Goal: Task Accomplishment & Management: Complete application form

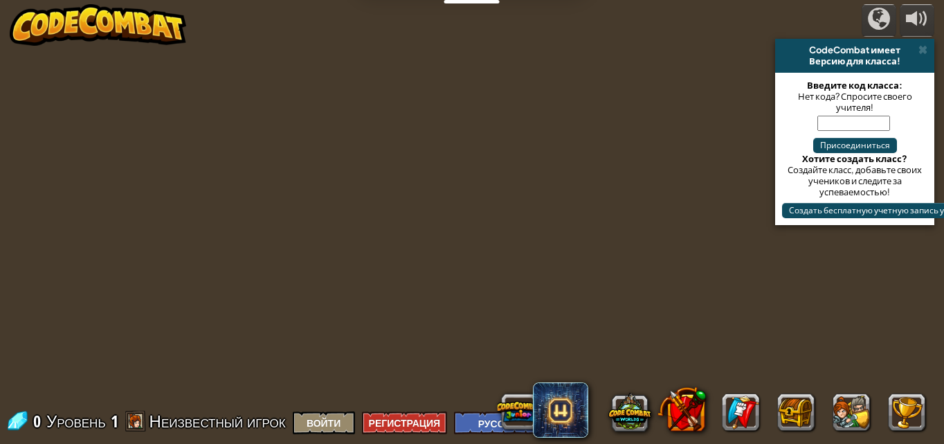
select select "ru"
click at [922, 49] on span at bounding box center [923, 49] width 9 height 11
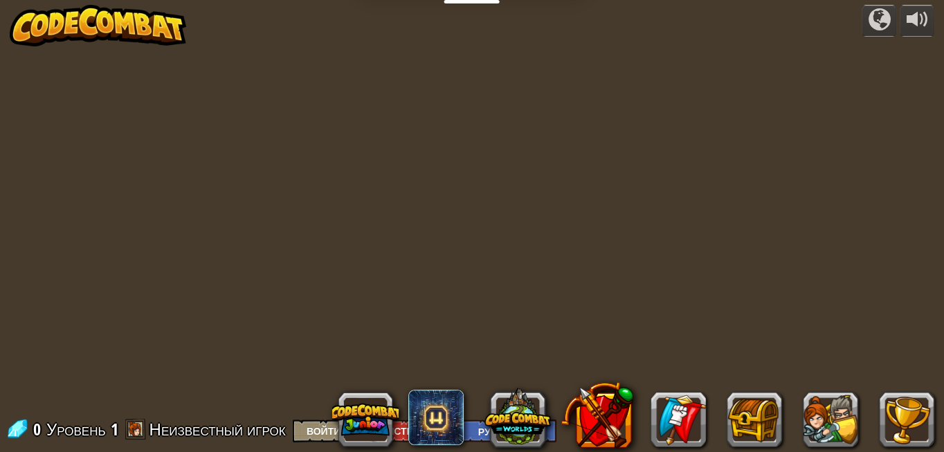
scroll to position [1, 0]
click at [360, 183] on div at bounding box center [472, 225] width 692 height 452
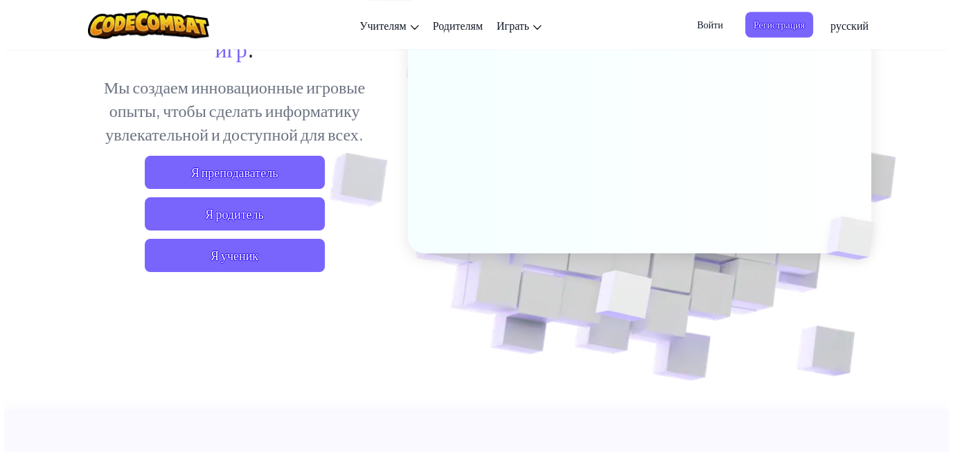
scroll to position [223, 0]
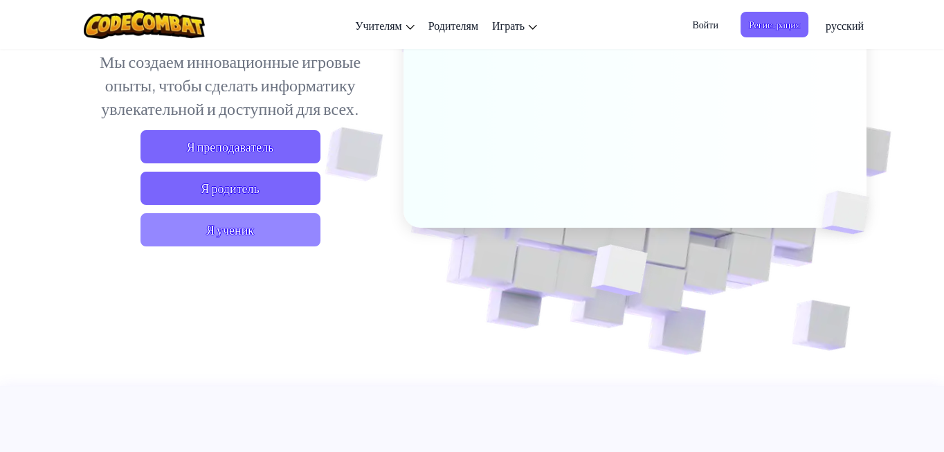
click at [225, 226] on span "Я ученик" at bounding box center [231, 229] width 180 height 33
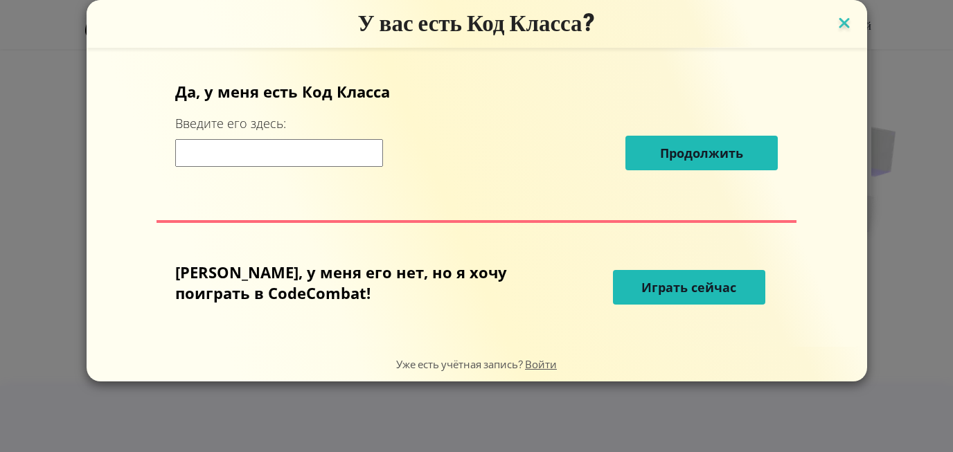
click at [835, 22] on img at bounding box center [844, 24] width 18 height 21
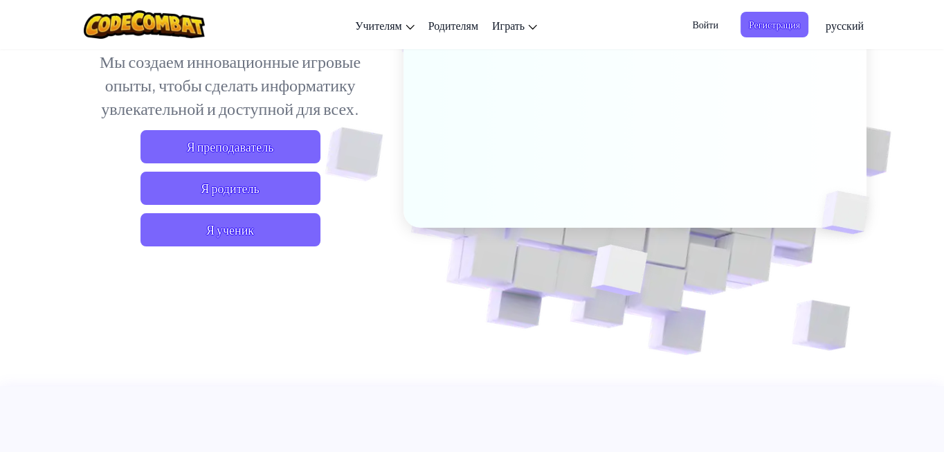
click at [696, 26] on span "Войти" at bounding box center [705, 25] width 42 height 26
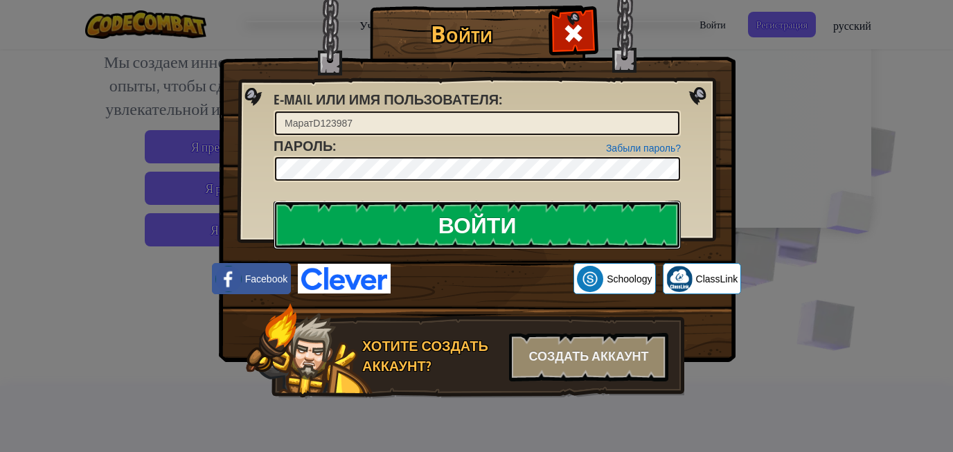
click at [499, 224] on input "Войти" at bounding box center [477, 225] width 407 height 48
